Goal: Find contact information: Find contact information

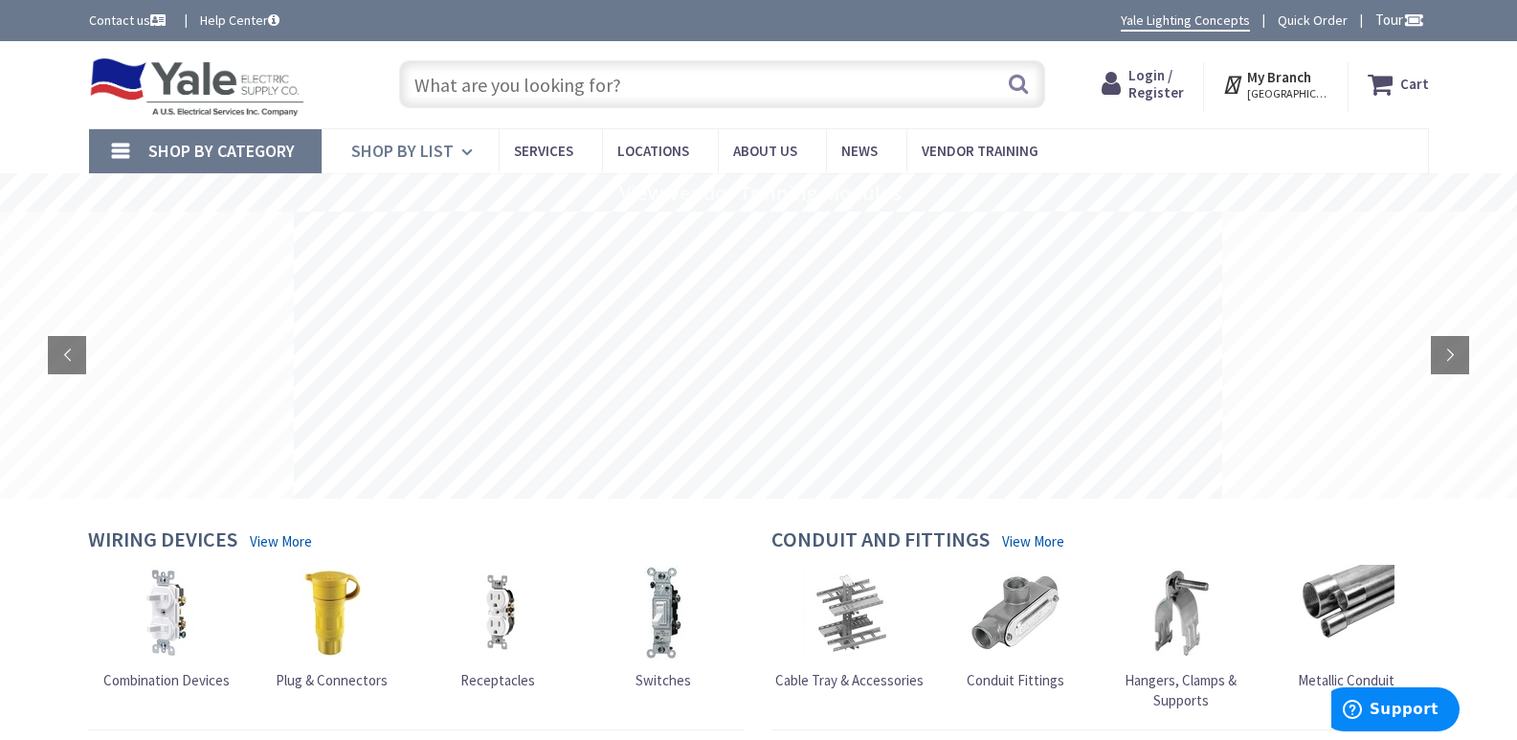
click at [528, 151] on span "Services" at bounding box center [543, 151] width 59 height 18
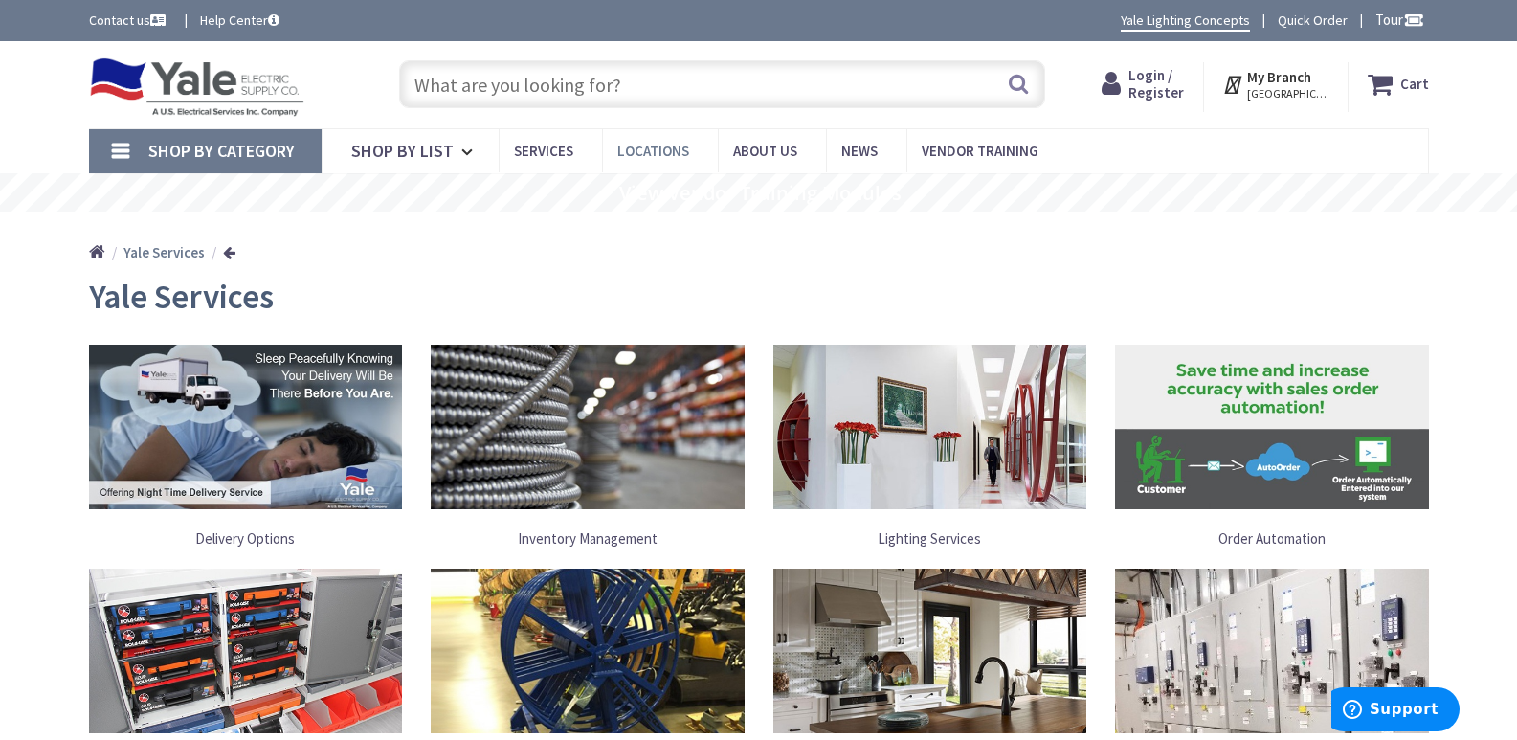
click at [630, 149] on span "Locations" at bounding box center [653, 151] width 72 height 18
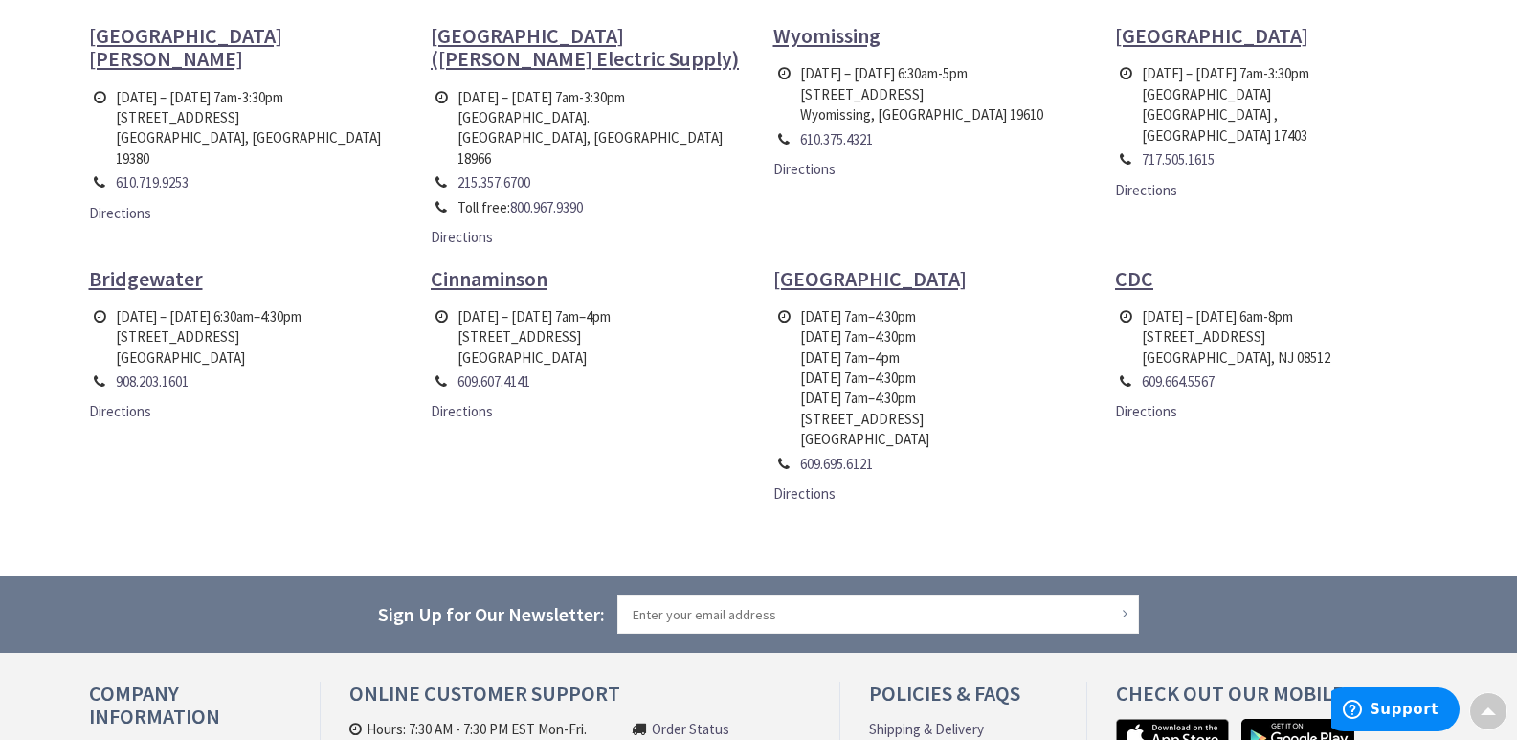
scroll to position [1053, 0]
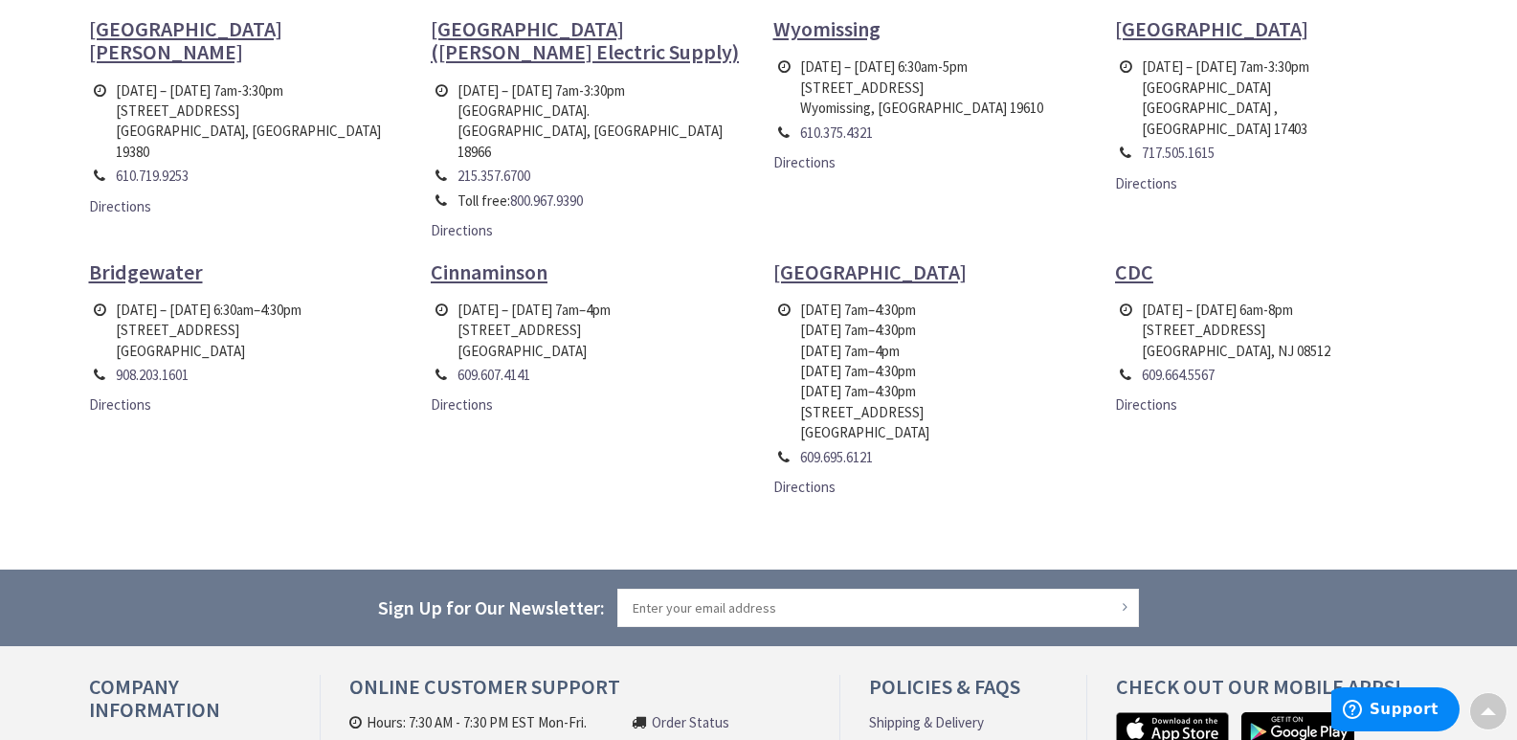
click at [1167, 308] on td "Monday – Friday 6am-8pm 1250 Cranbury South River Road Cranbury, NJ 08512" at bounding box center [1236, 330] width 198 height 65
copy td "Cranbury"
